Goal: Task Accomplishment & Management: Manage account settings

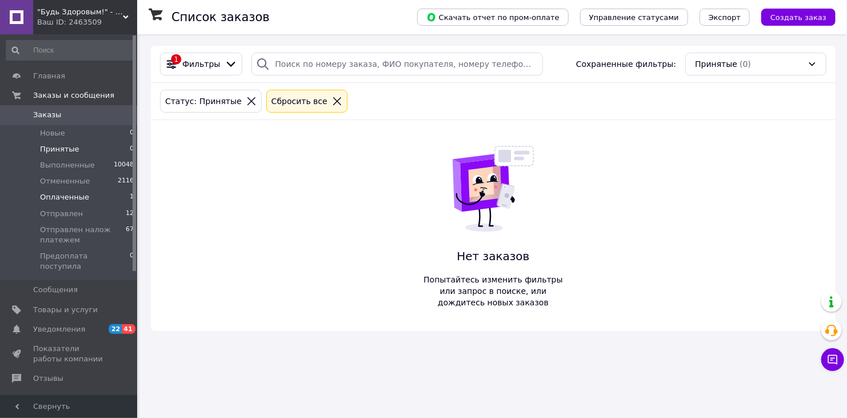
click at [80, 198] on span "Оплаченные" at bounding box center [64, 197] width 49 height 10
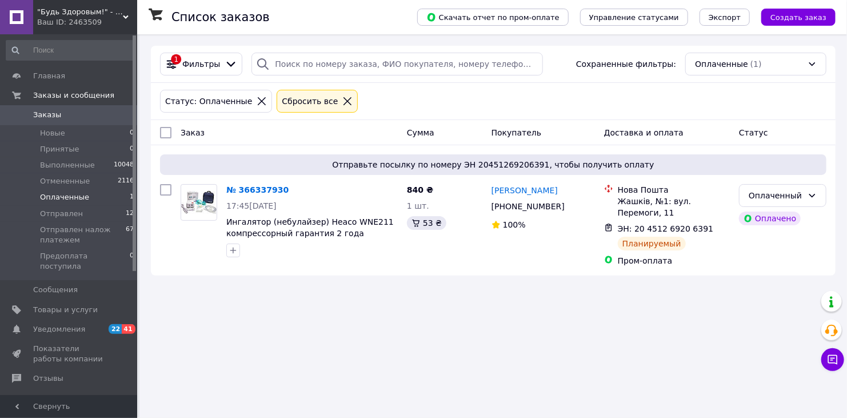
click at [130, 15] on div ""Будь Здоровым!" - интернет-магазин медтехники для дома. Ваш ID: 2463509" at bounding box center [85, 17] width 104 height 34
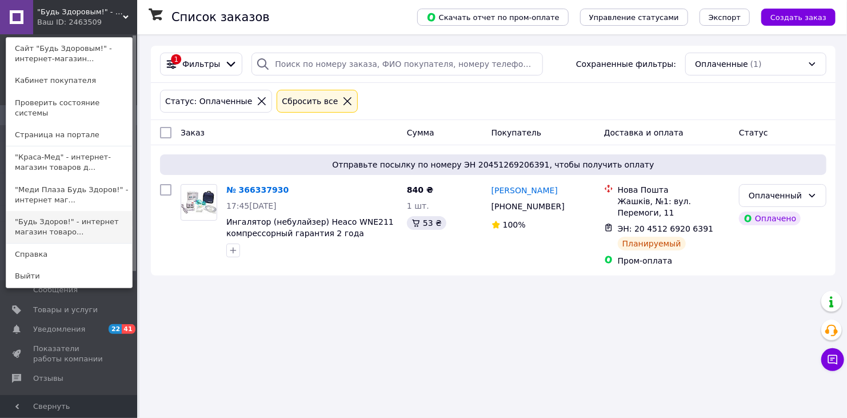
click at [57, 215] on link ""Будь Здоров!" - интернет магазин товаро..." at bounding box center [69, 227] width 126 height 32
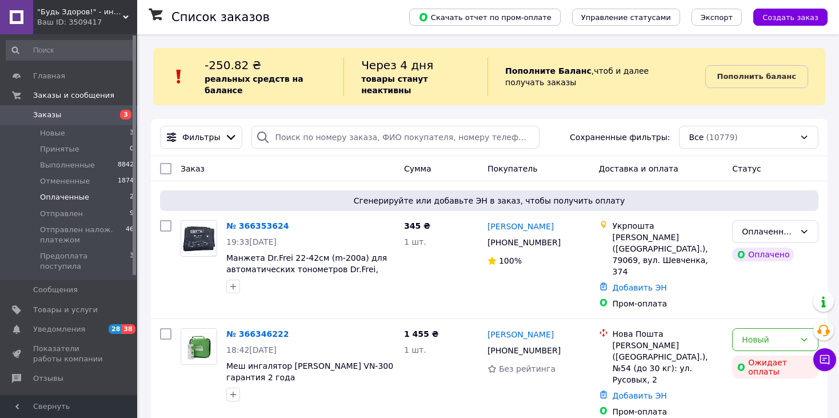
click at [60, 193] on span "Оплаченные" at bounding box center [64, 197] width 49 height 10
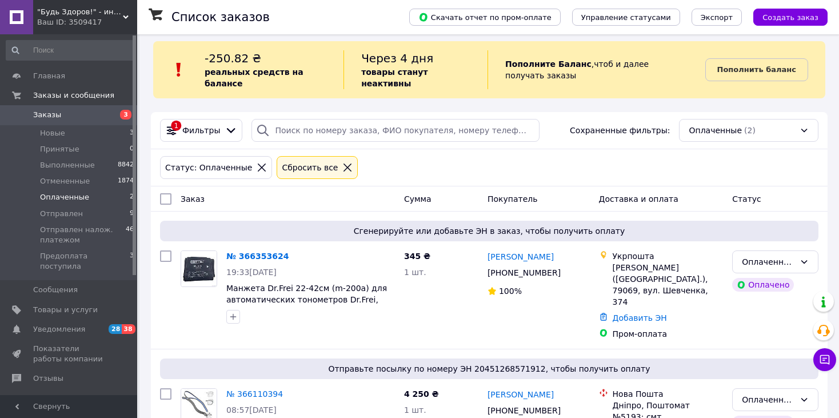
scroll to position [64, 0]
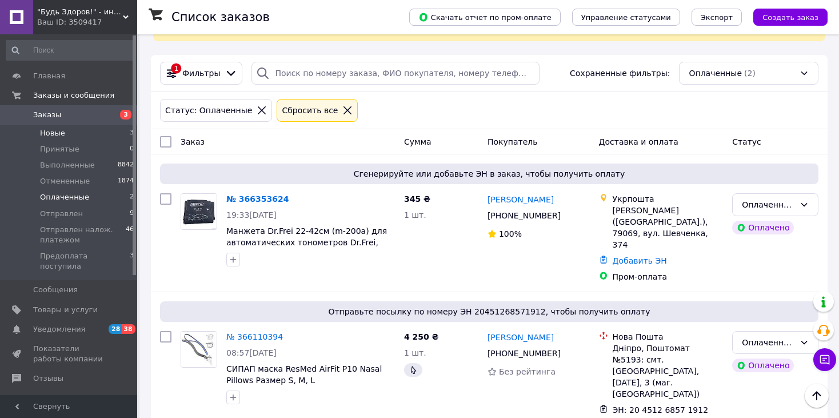
click at [58, 139] on li "Новые 3" at bounding box center [70, 133] width 141 height 16
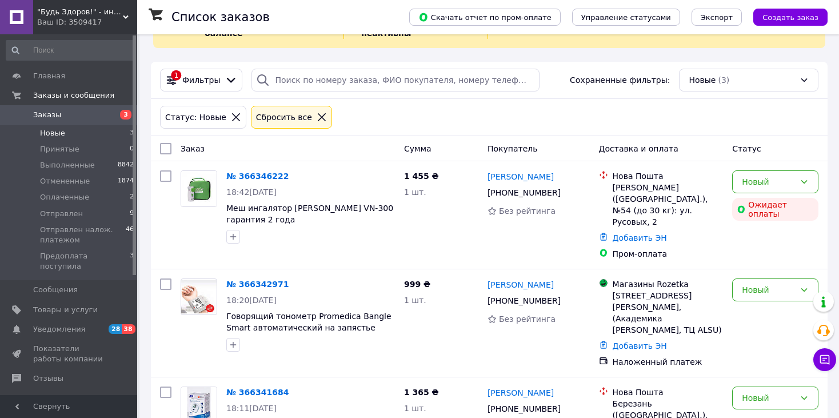
scroll to position [78, 0]
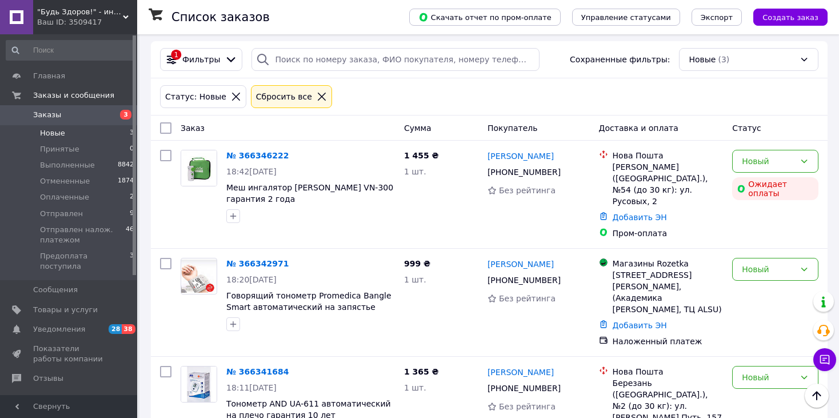
click at [124, 11] on div ""Будь Здоров!" - интернет магазин товаров для здоровья Ваш ID: 3509417" at bounding box center [85, 17] width 104 height 34
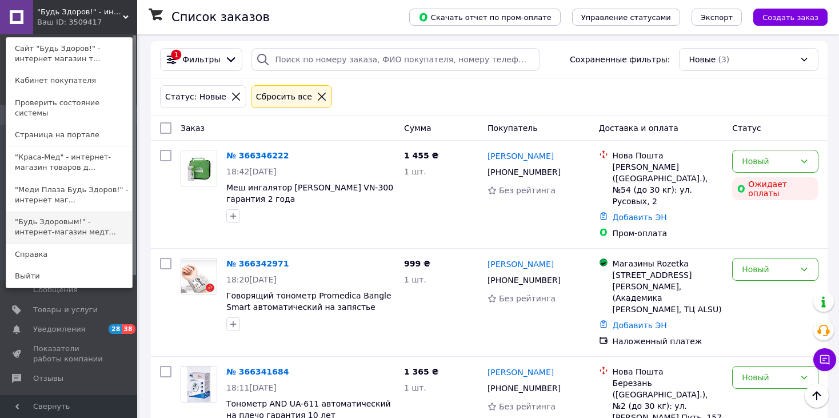
click at [37, 214] on link ""Будь Здоровым!" - интернет-магазин медт..." at bounding box center [69, 227] width 126 height 32
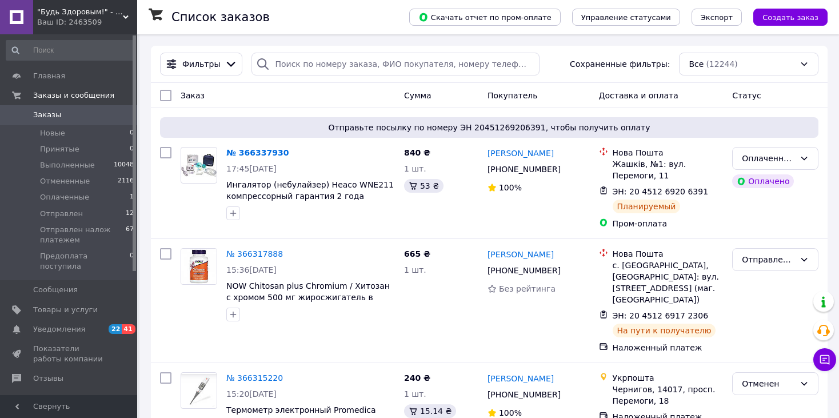
click at [125, 17] on use at bounding box center [126, 16] width 6 height 3
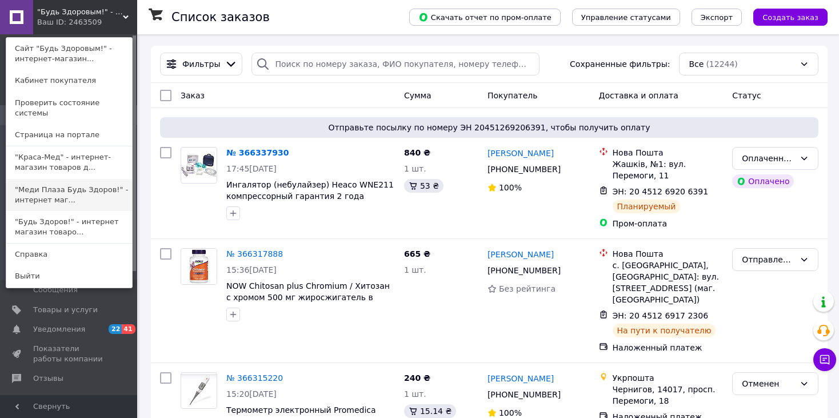
click at [50, 179] on link ""Меди Плаза Будь Здоров!" - интернет маг..." at bounding box center [69, 195] width 126 height 32
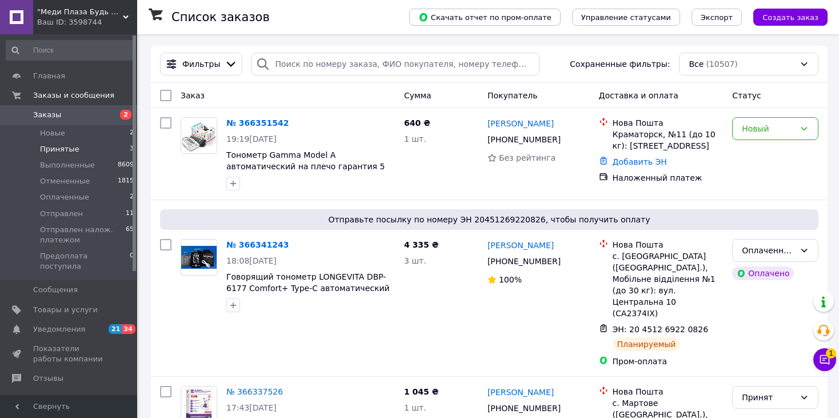
click at [59, 150] on span "Принятые" at bounding box center [59, 149] width 39 height 10
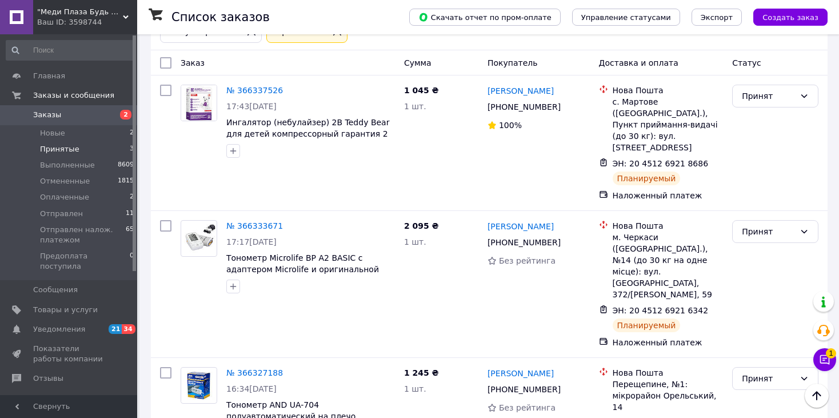
scroll to position [77, 0]
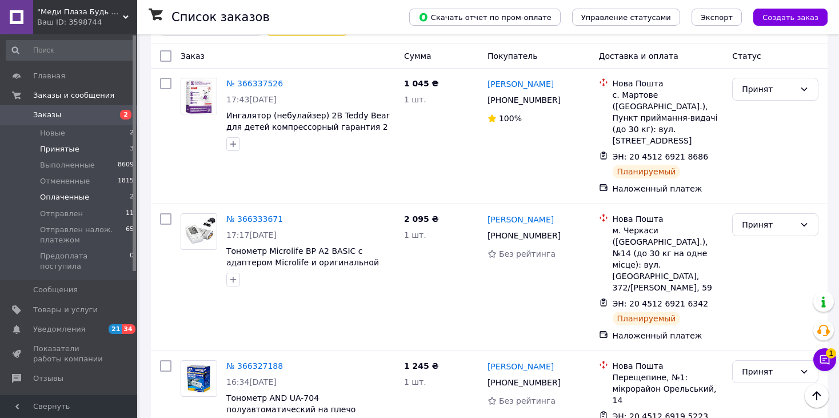
click at [63, 195] on span "Оплаченные" at bounding box center [64, 197] width 49 height 10
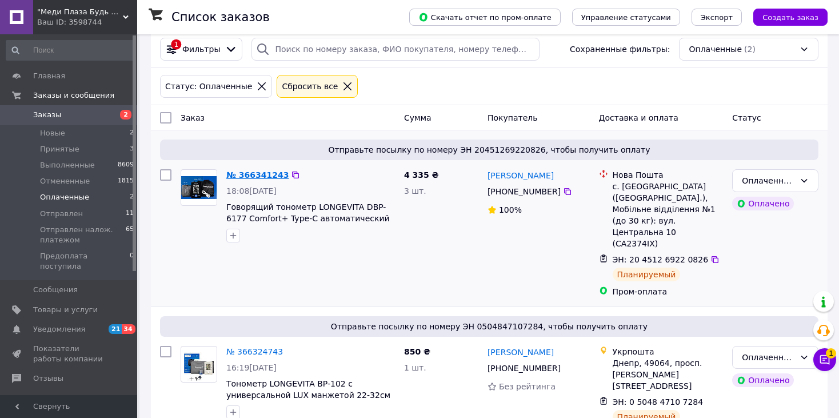
scroll to position [23, 0]
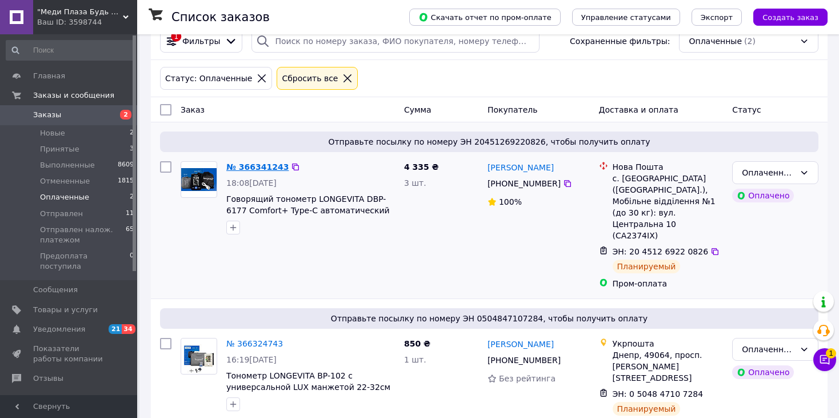
click at [252, 164] on link "№ 366341243" at bounding box center [257, 166] width 62 height 9
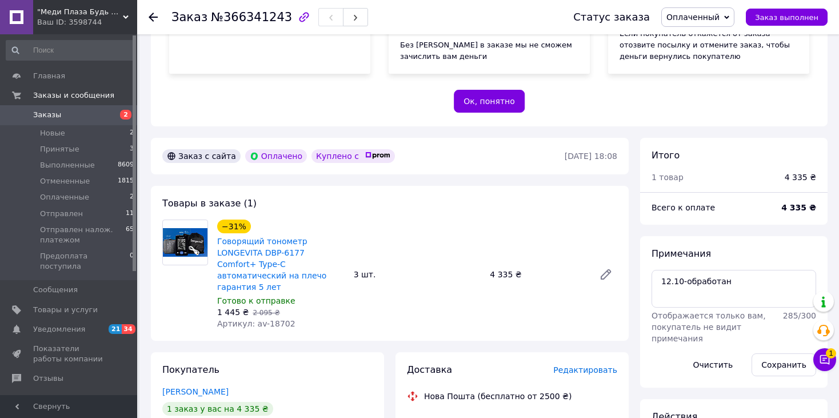
scroll to position [229, 0]
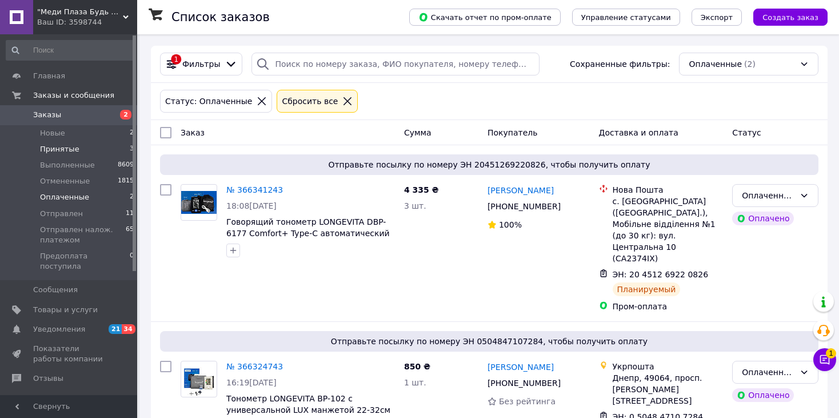
click at [63, 152] on span "Принятые" at bounding box center [59, 149] width 39 height 10
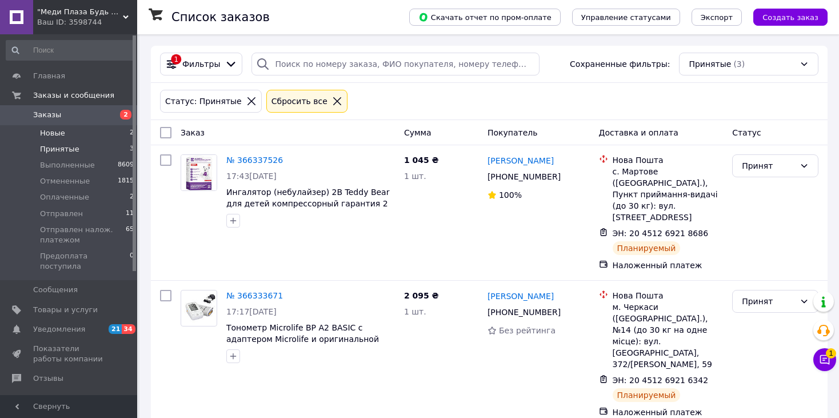
click at [59, 133] on span "Новые" at bounding box center [52, 133] width 25 height 10
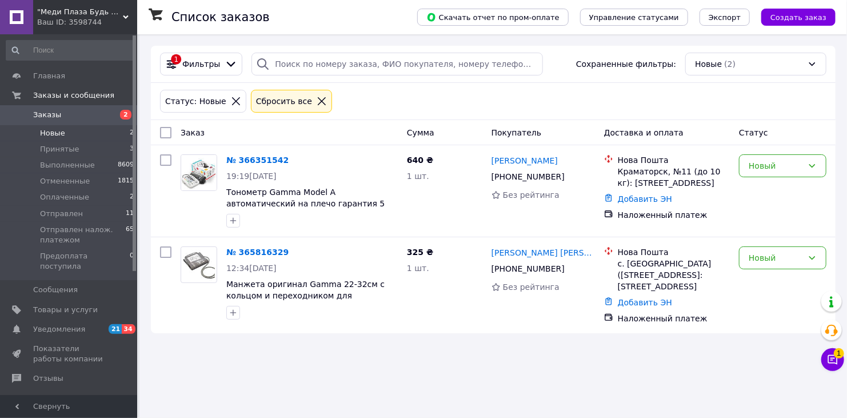
click at [123, 15] on icon at bounding box center [126, 17] width 6 height 6
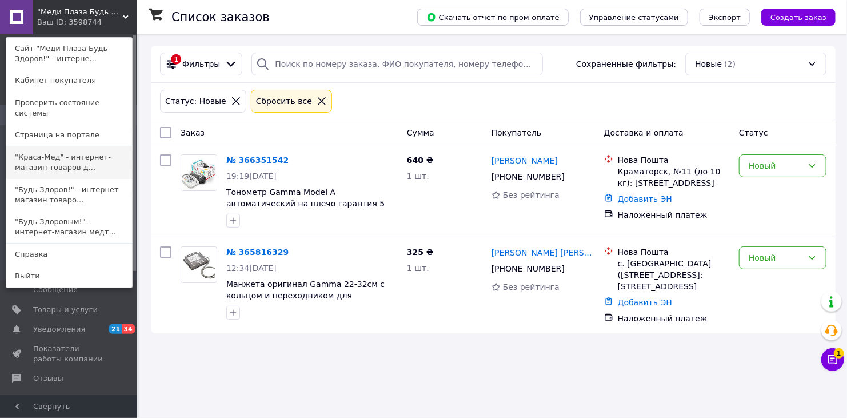
click at [46, 158] on link ""Краса-Мед" - интернет-магазин товаров д..." at bounding box center [69, 162] width 126 height 32
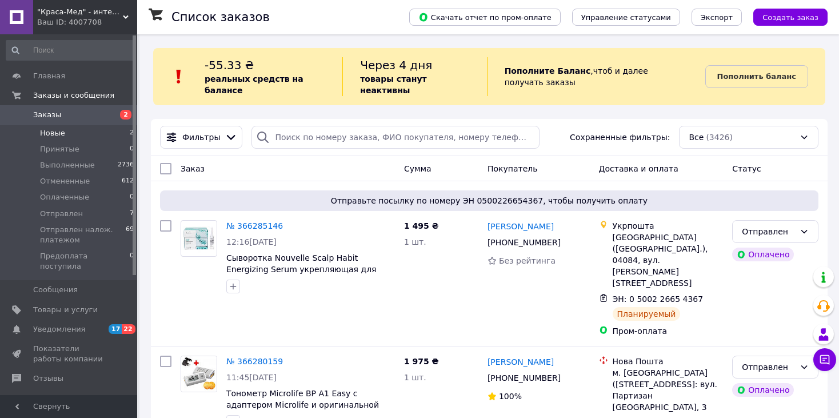
click at [51, 131] on span "Новые" at bounding box center [52, 133] width 25 height 10
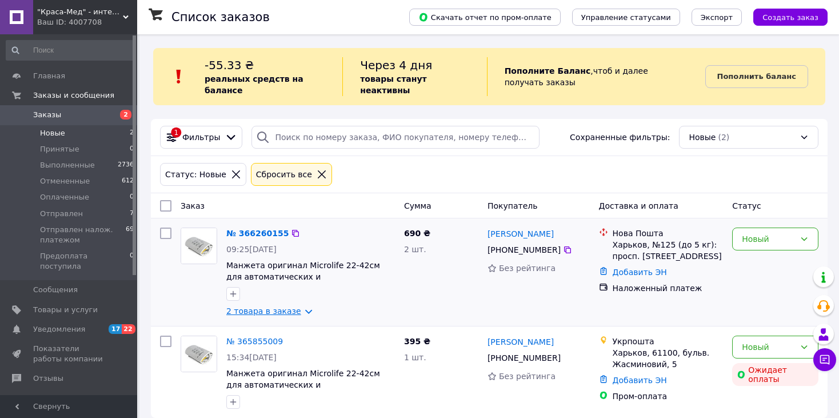
click at [260, 306] on link "2 товара в заказе" at bounding box center [263, 310] width 75 height 9
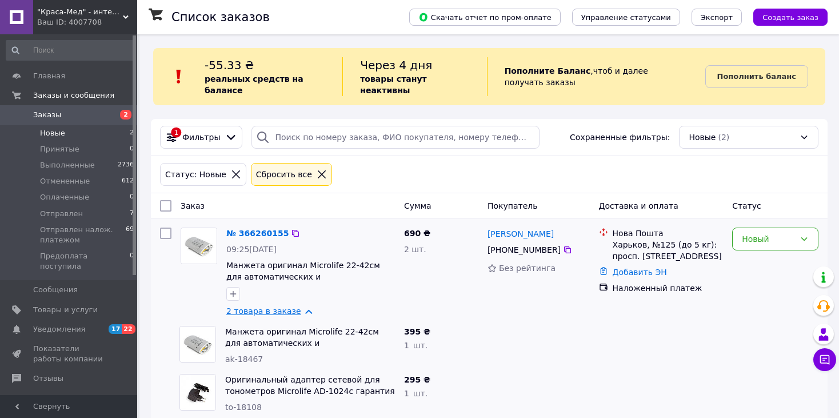
click at [272, 306] on link "2 товара в заказе" at bounding box center [263, 310] width 75 height 9
